Goal: Task Accomplishment & Management: Manage account settings

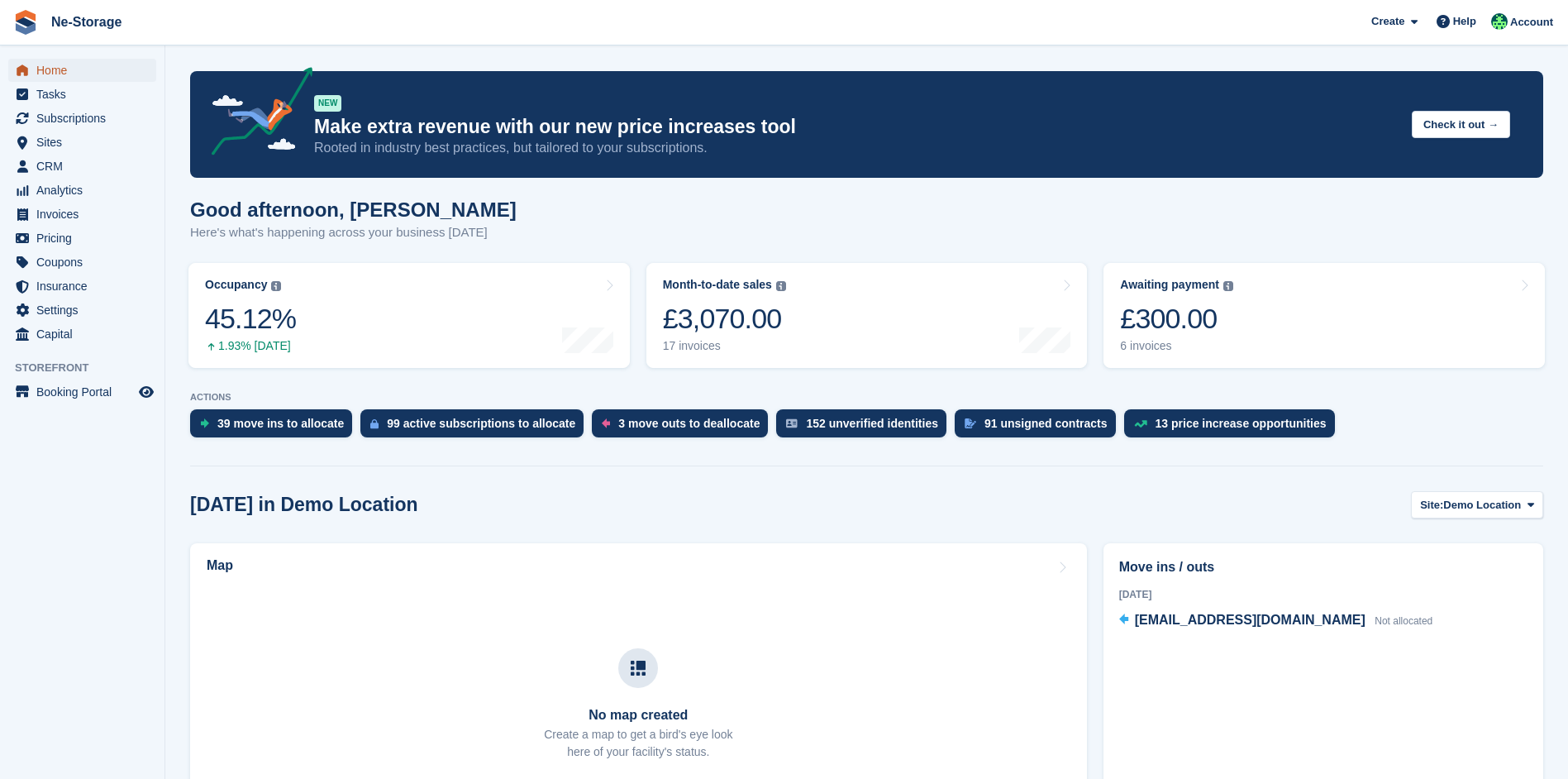
click at [82, 72] on span "Home" at bounding box center [86, 71] width 99 height 24
click at [504, 312] on link "Occupancy The percentage of all currently allocated units in terms of area. Inc…" at bounding box center [408, 315] width 441 height 105
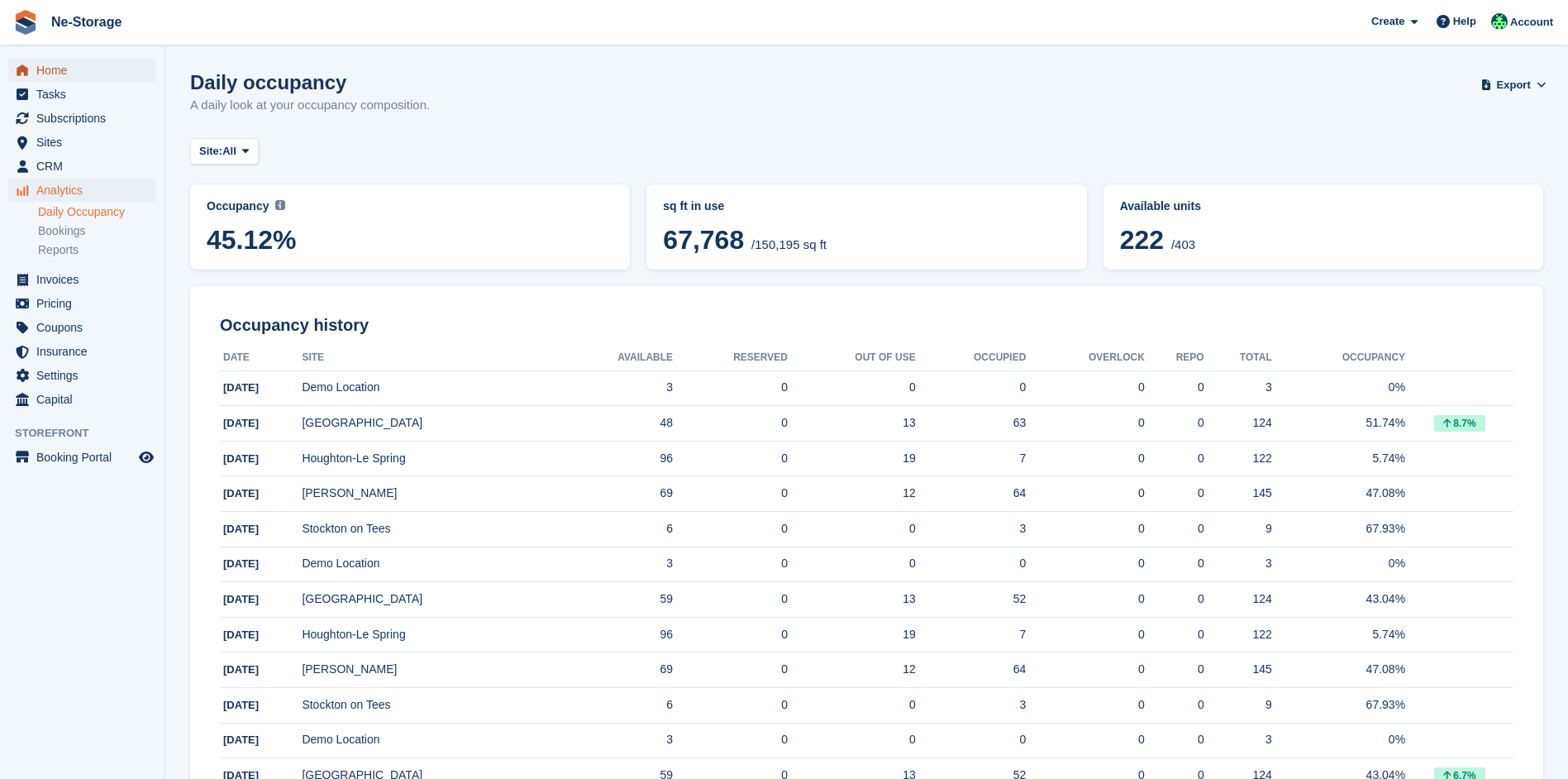
click at [56, 67] on span "Home" at bounding box center [86, 71] width 99 height 24
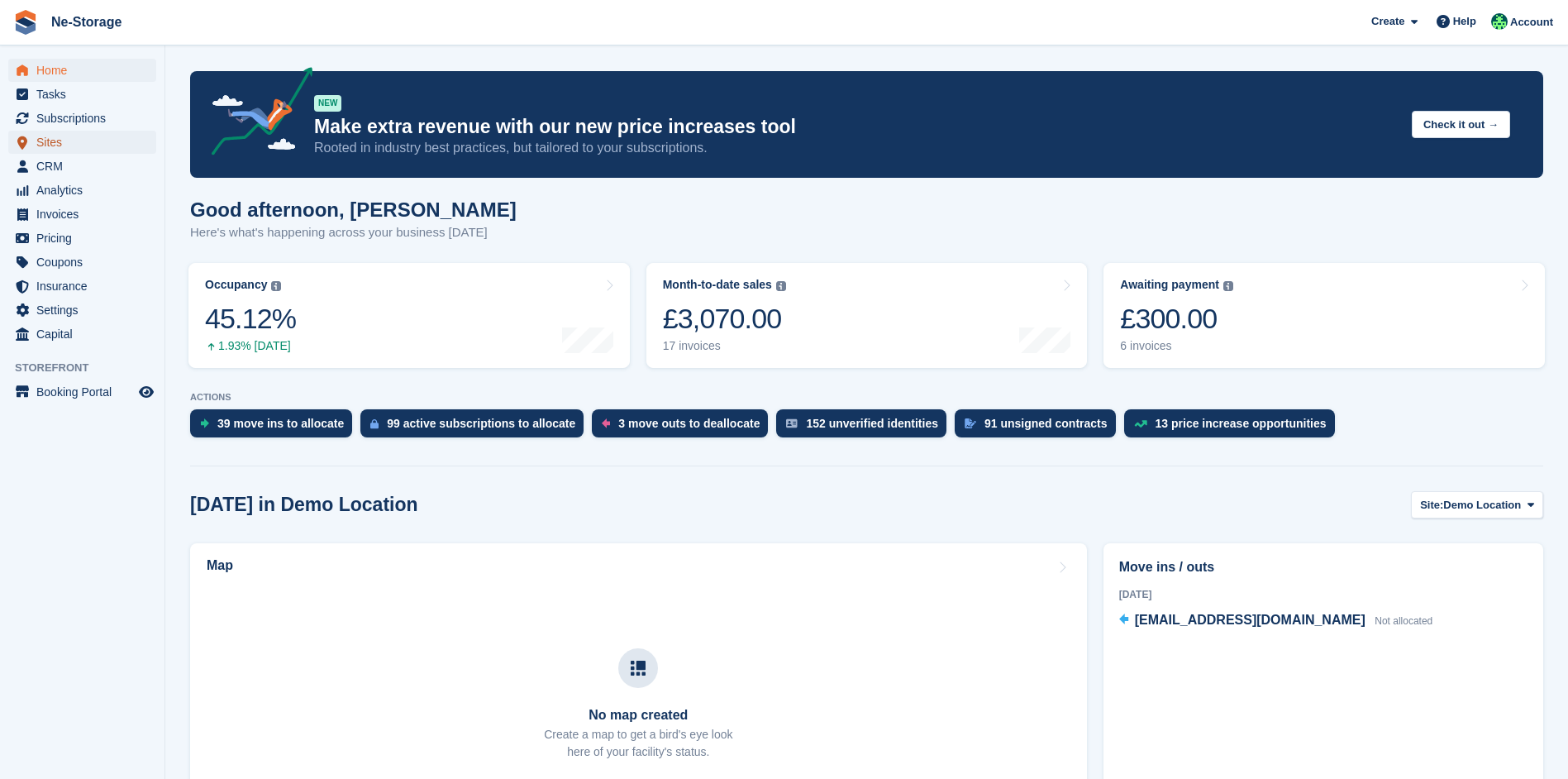
click at [54, 148] on span "Sites" at bounding box center [86, 142] width 99 height 24
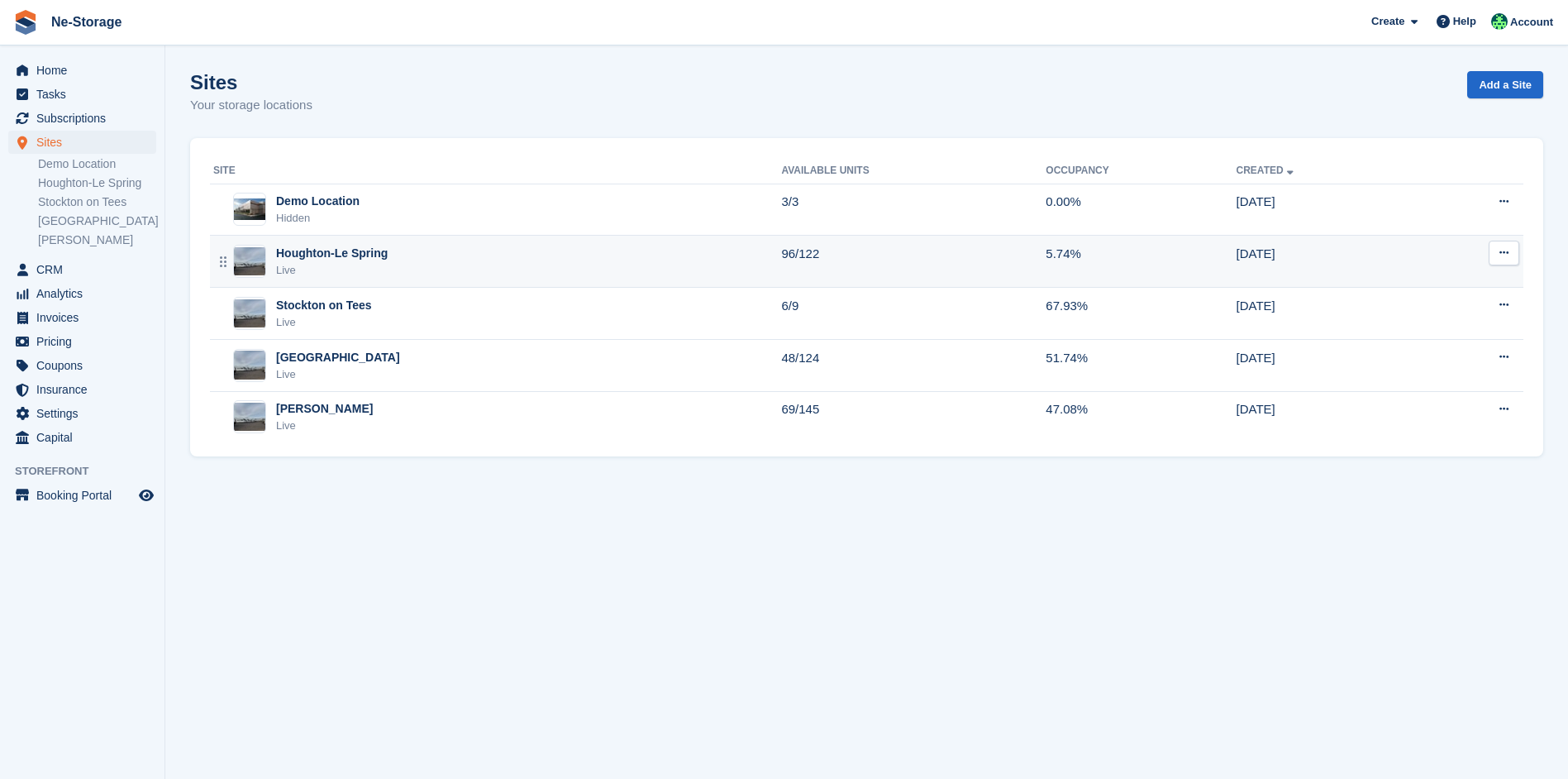
click at [522, 268] on div "Houghton-Le Spring Live" at bounding box center [497, 261] width 568 height 34
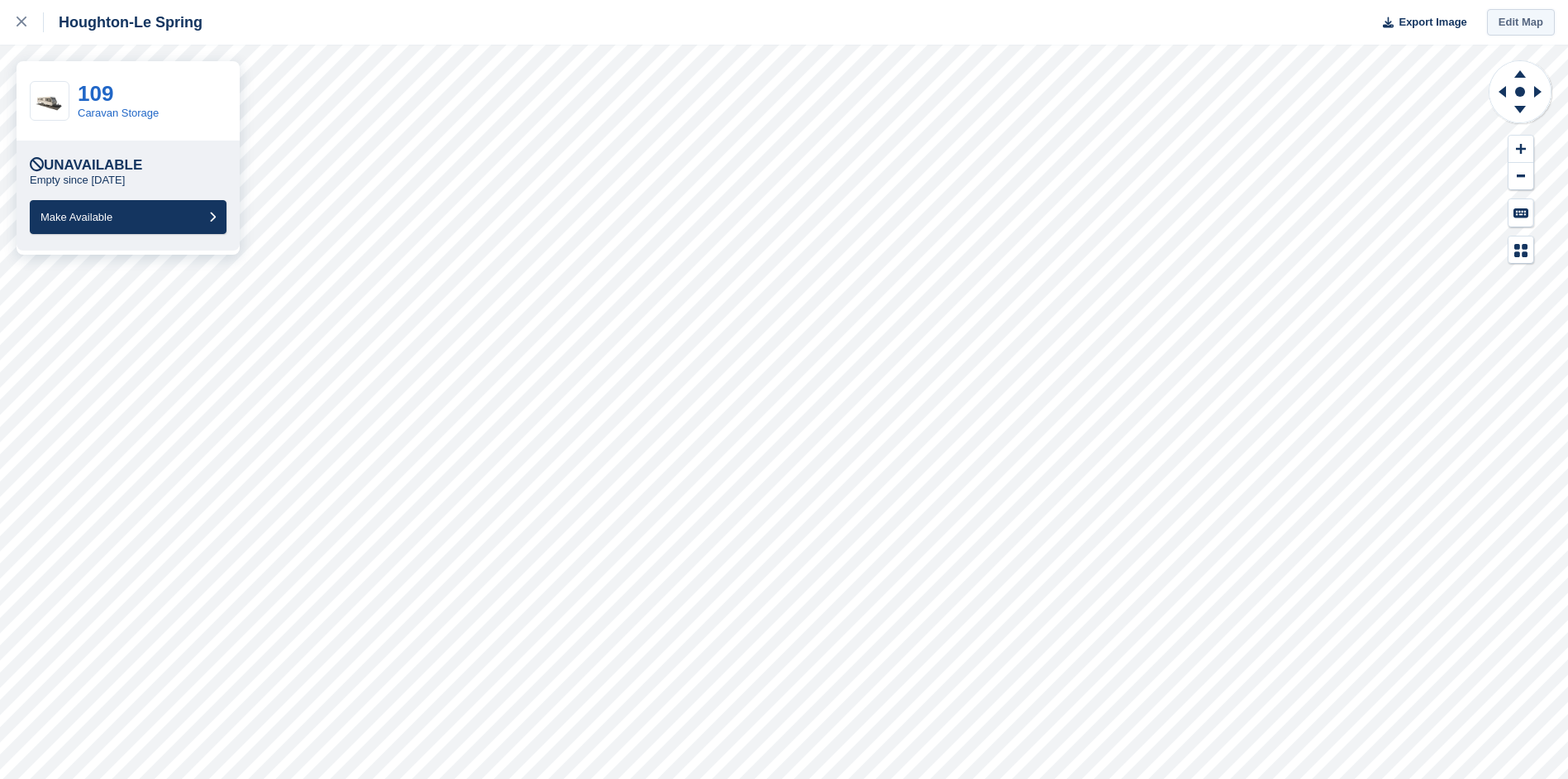
click at [1522, 19] on link "Edit Map" at bounding box center [1521, 23] width 68 height 27
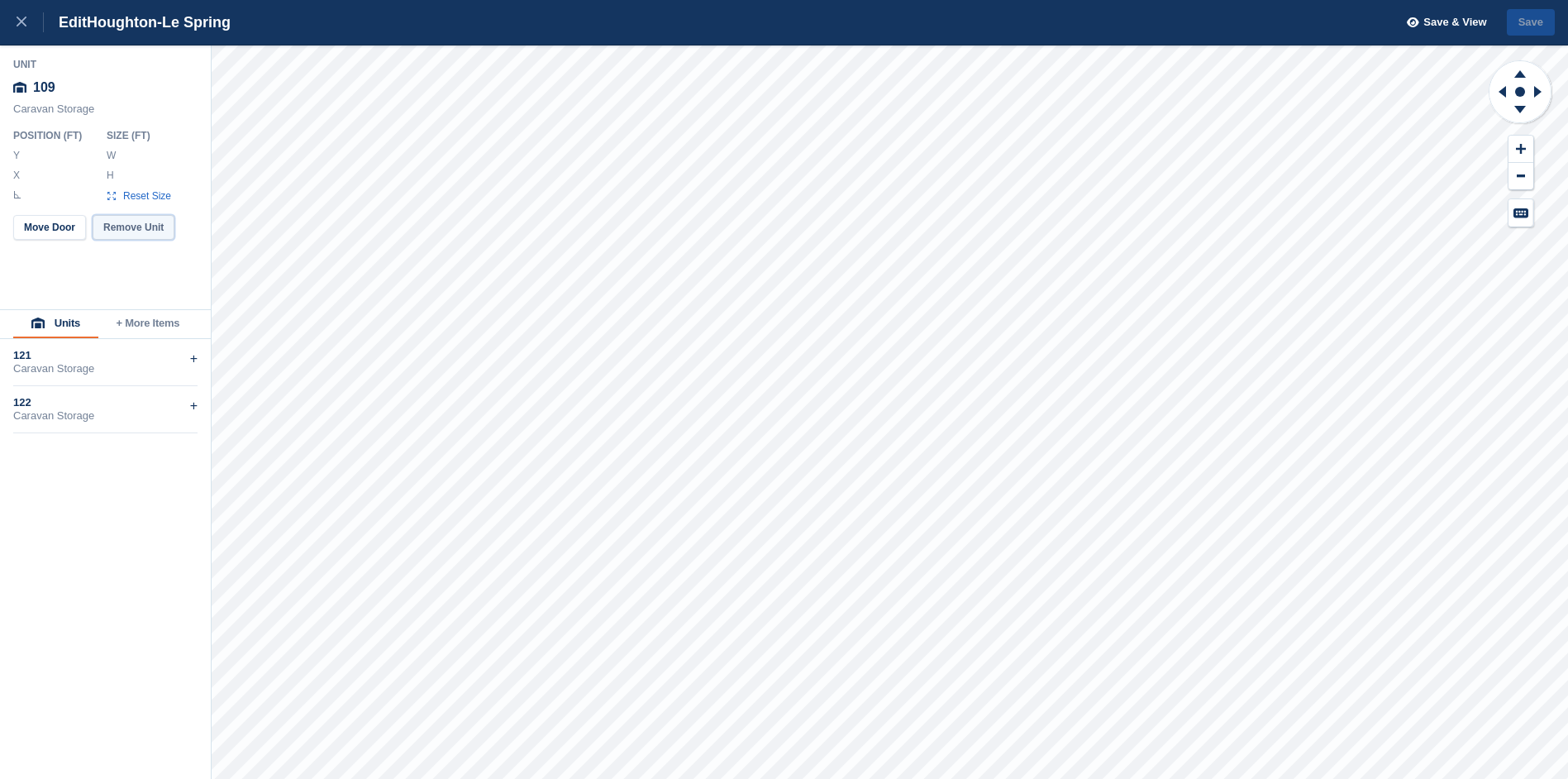
click at [123, 226] on button "Remove Unit" at bounding box center [133, 228] width 82 height 25
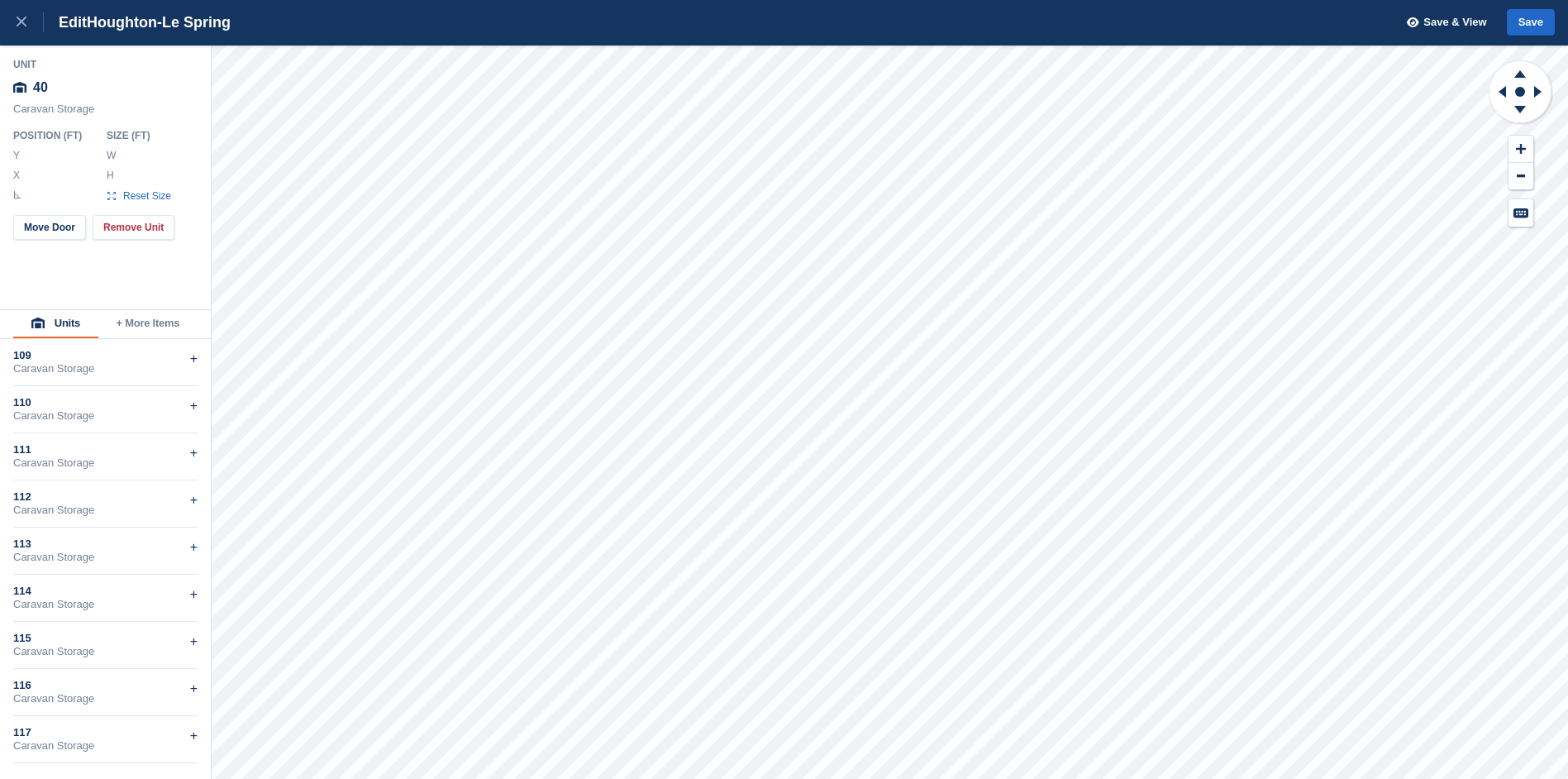
type input "******"
type input "*******"
drag, startPoint x: 1525, startPoint y: 116, endPoint x: 1506, endPoint y: 130, distance: 23.6
click at [1523, 116] on icon at bounding box center [1519, 112] width 43 height 21
click at [1516, 26] on button "Save" at bounding box center [1530, 23] width 48 height 27
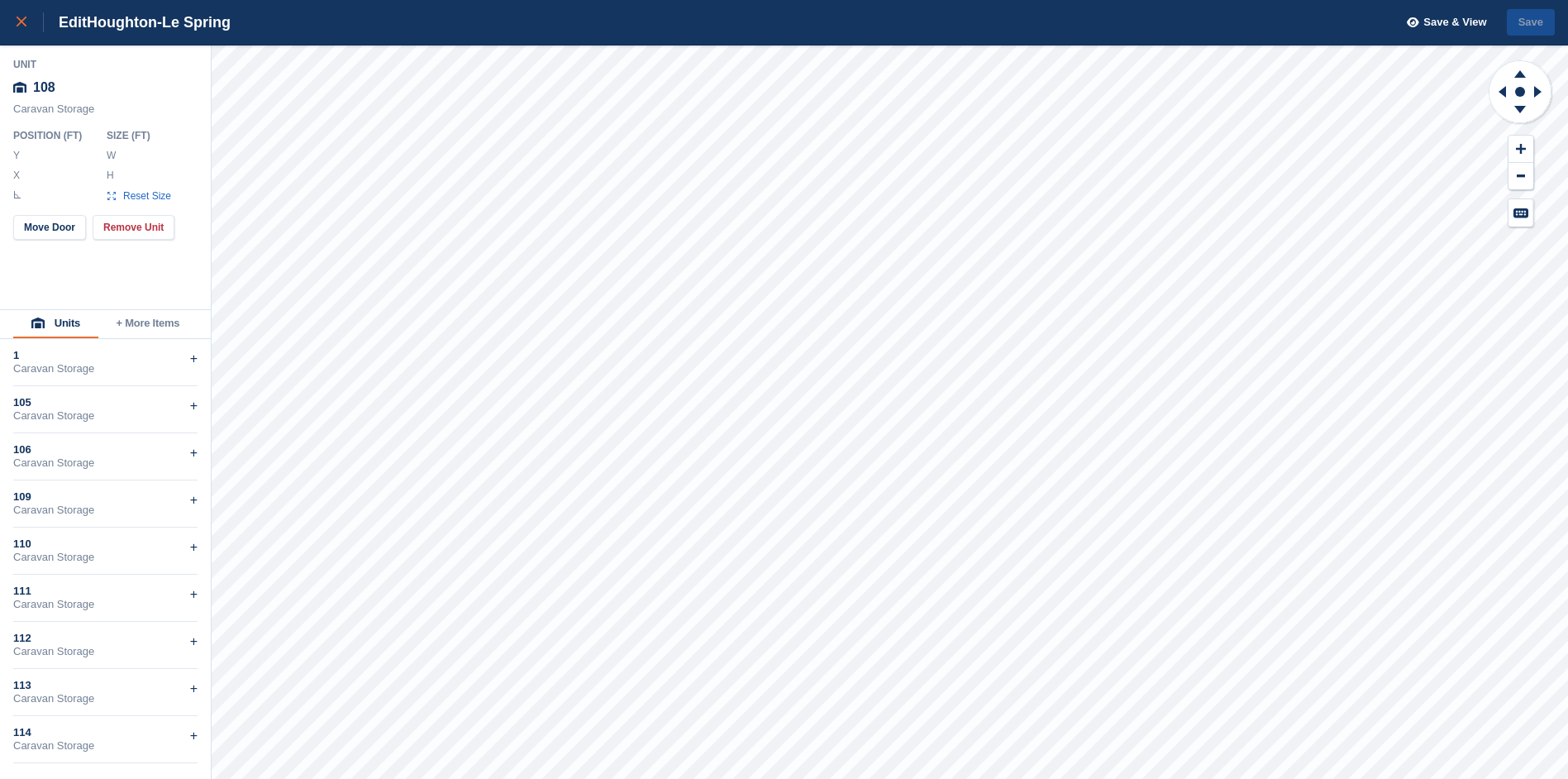
click at [24, 16] on div at bounding box center [30, 23] width 27 height 20
